Goal: Find specific page/section: Find specific page/section

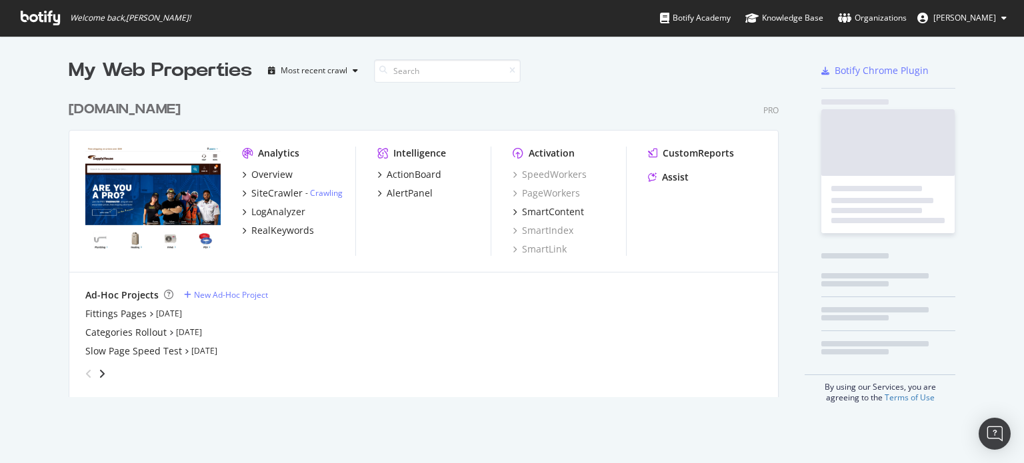
scroll to position [303, 714]
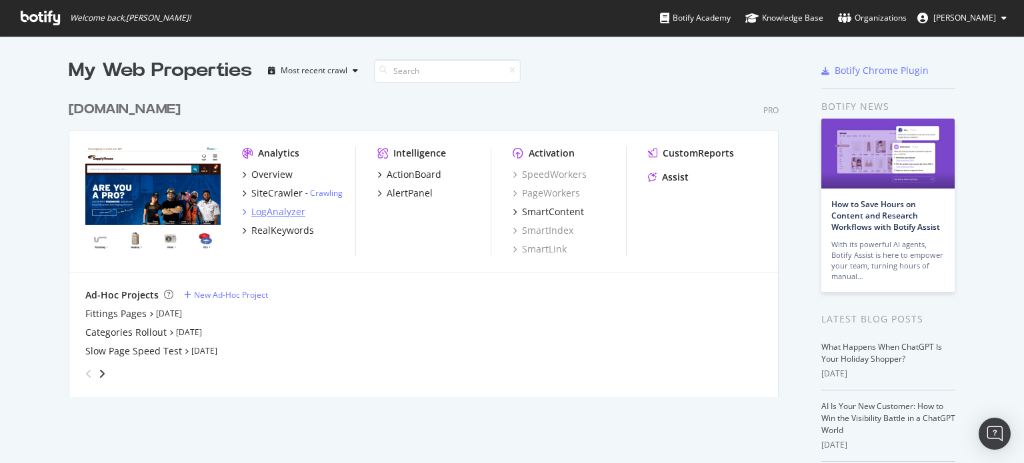
click at [274, 209] on div "LogAnalyzer" at bounding box center [278, 211] width 54 height 13
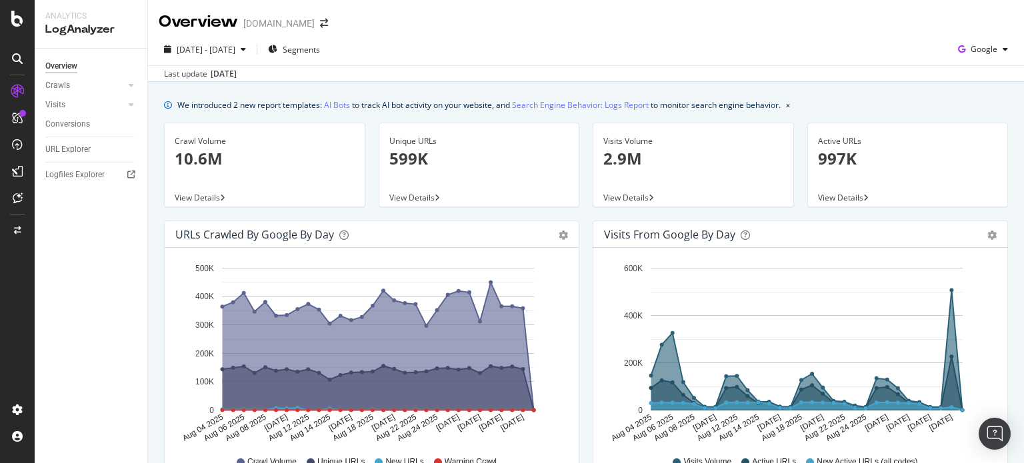
click at [81, 153] on div "ActionBoard" at bounding box center [75, 152] width 52 height 13
